Goal: Find contact information: Find contact information

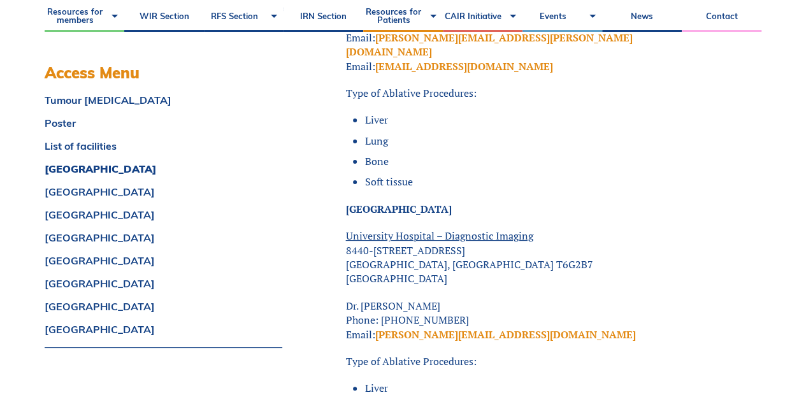
scroll to position [2486, 0]
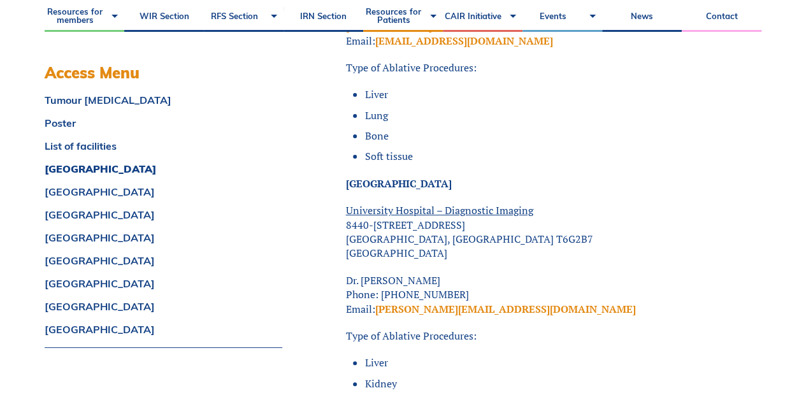
drag, startPoint x: 372, startPoint y: 303, endPoint x: 404, endPoint y: 305, distance: 32.6
click at [368, 356] on li "Liver" at bounding box center [516, 363] width 302 height 14
drag, startPoint x: 412, startPoint y: 310, endPoint x: 413, endPoint y: 317, distance: 6.5
click at [413, 356] on ul "Liver Kidney" at bounding box center [510, 373] width 311 height 35
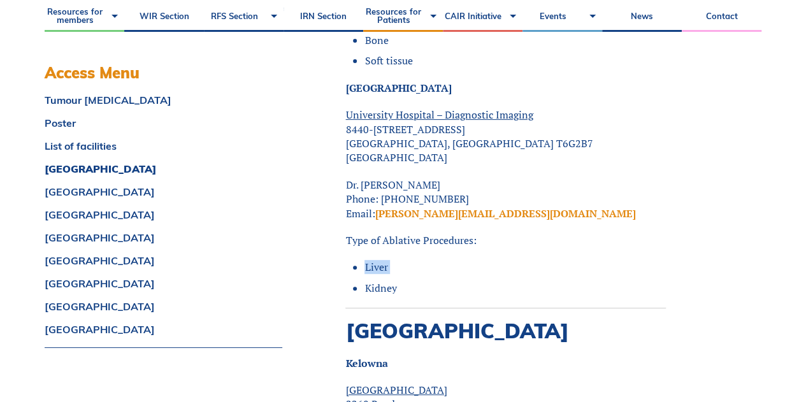
scroll to position [2614, 0]
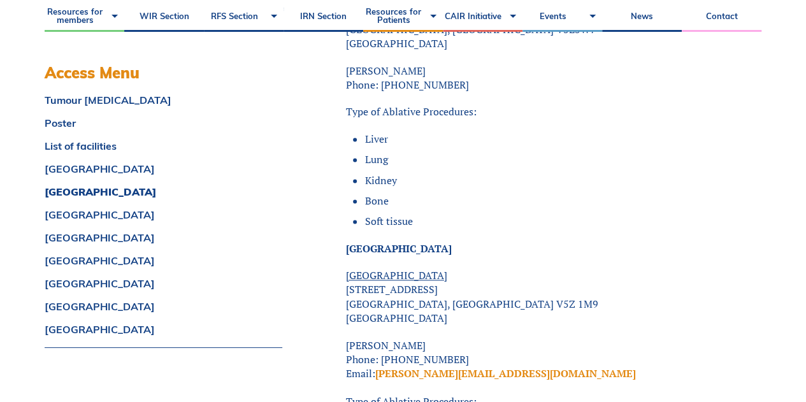
scroll to position [3251, 0]
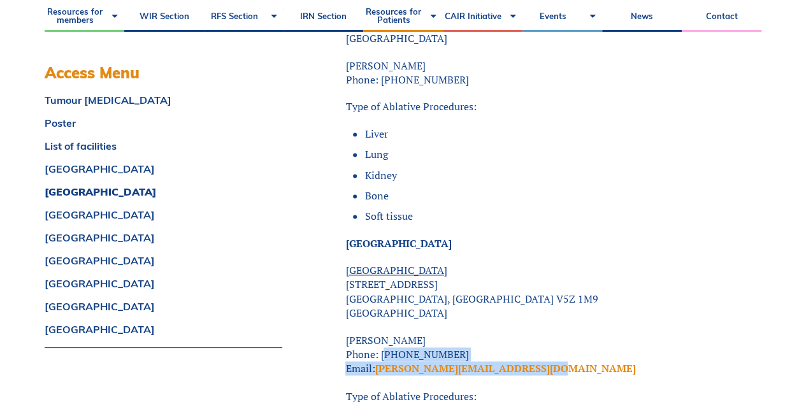
drag, startPoint x: 547, startPoint y: 313, endPoint x: 377, endPoint y: 298, distance: 170.8
click at [379, 333] on p "[PERSON_NAME] Phone: [PHONE_NUMBER] Email: [PERSON_NAME][EMAIL_ADDRESS][DOMAIN_…" at bounding box center [505, 354] width 321 height 43
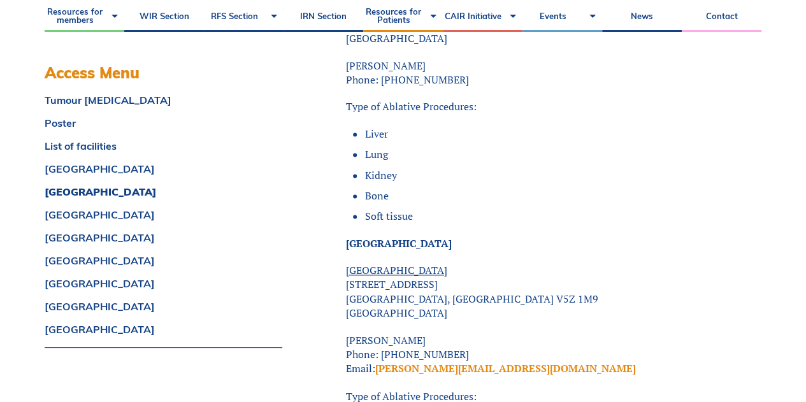
drag, startPoint x: 564, startPoint y: 291, endPoint x: 593, endPoint y: 291, distance: 30.0
click at [567, 333] on p "[PERSON_NAME] Phone: [PHONE_NUMBER] Email: [PERSON_NAME][EMAIL_ADDRESS][DOMAIN_…" at bounding box center [505, 354] width 321 height 43
drag, startPoint x: 496, startPoint y: 296, endPoint x: 414, endPoint y: 298, distance: 82.2
click at [413, 333] on p "[PERSON_NAME] Phone: [PHONE_NUMBER] Email: [PERSON_NAME][EMAIL_ADDRESS][DOMAIN_…" at bounding box center [505, 354] width 321 height 43
click at [573, 333] on p "[PERSON_NAME] Phone: [PHONE_NUMBER] Email: [PERSON_NAME][EMAIL_ADDRESS][DOMAIN_…" at bounding box center [505, 354] width 321 height 43
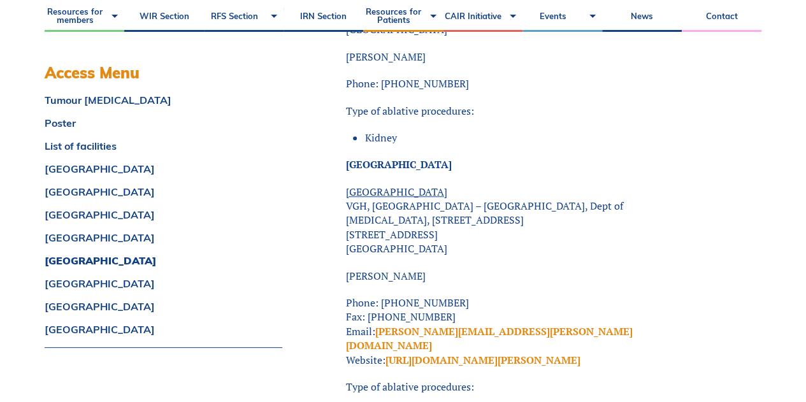
scroll to position [5207, 0]
